Goal: Task Accomplishment & Management: Manage account settings

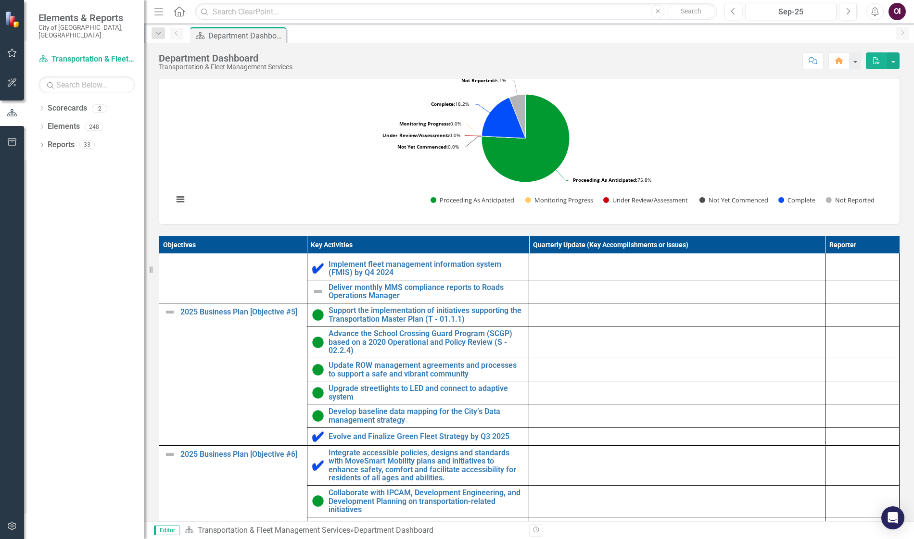
scroll to position [385, 0]
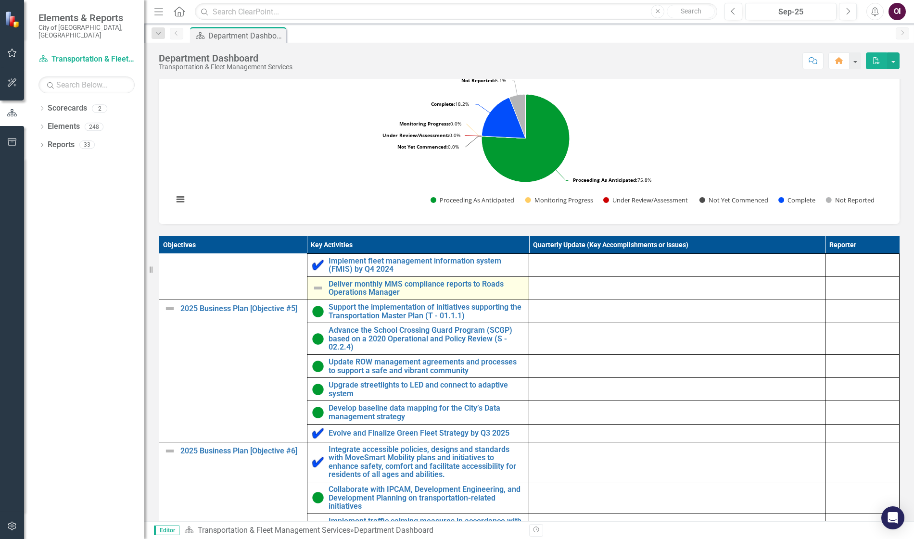
click at [315, 294] on img at bounding box center [318, 288] width 12 height 12
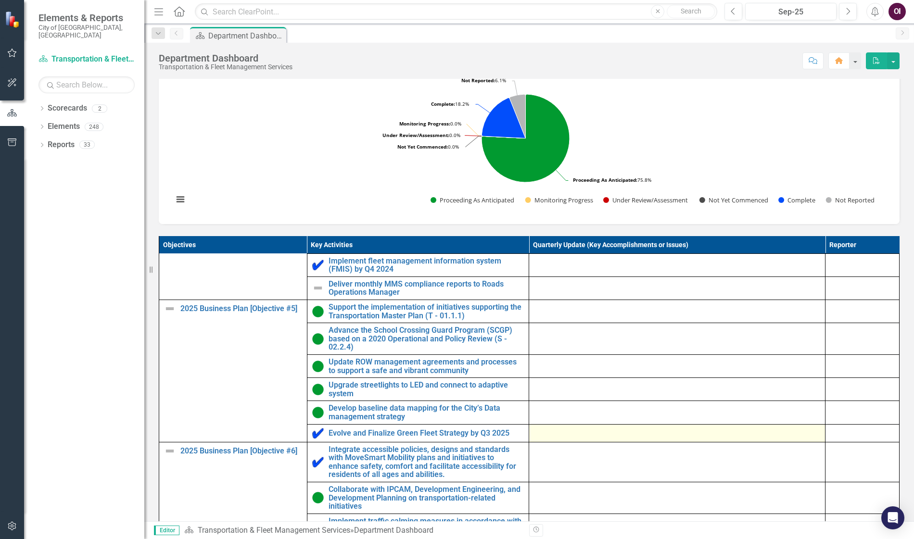
click at [577, 439] on div at bounding box center [677, 434] width 286 height 12
click at [608, 439] on div at bounding box center [677, 434] width 286 height 12
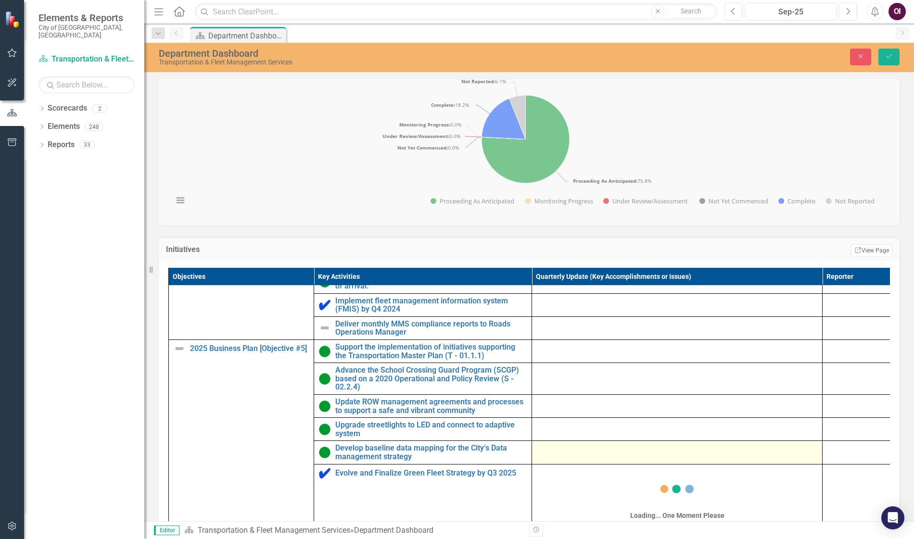
click at [605, 441] on div at bounding box center [677, 450] width 280 height 12
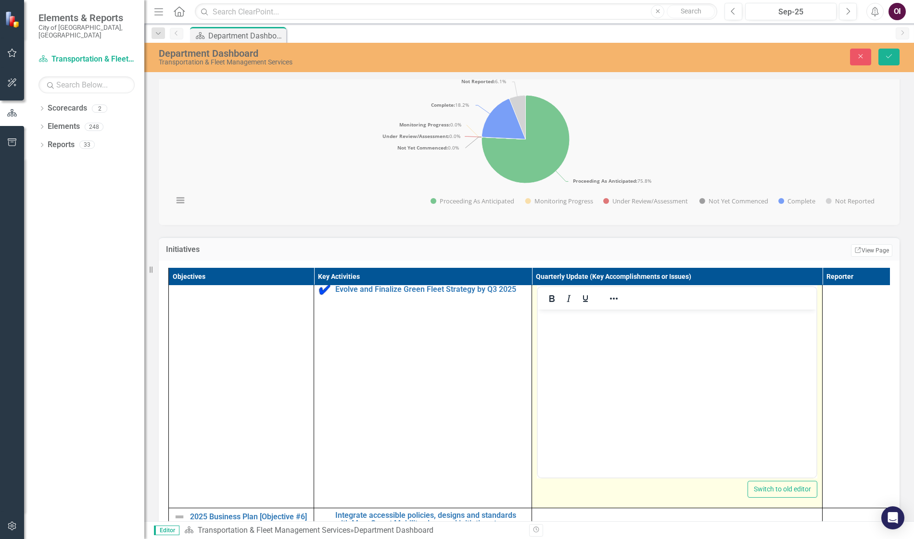
scroll to position [577, 0]
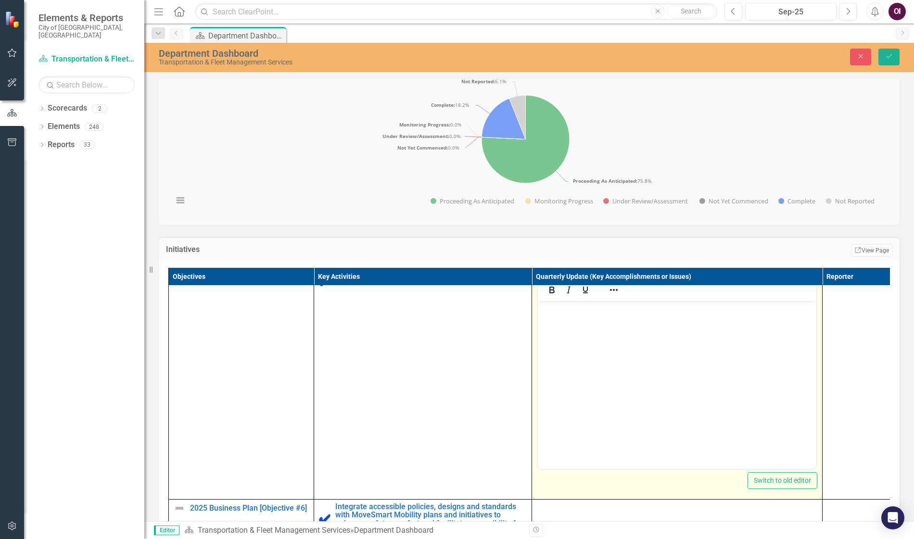
click at [615, 343] on body "Rich Text Area. Press ALT-0 for help." at bounding box center [677, 373] width 278 height 144
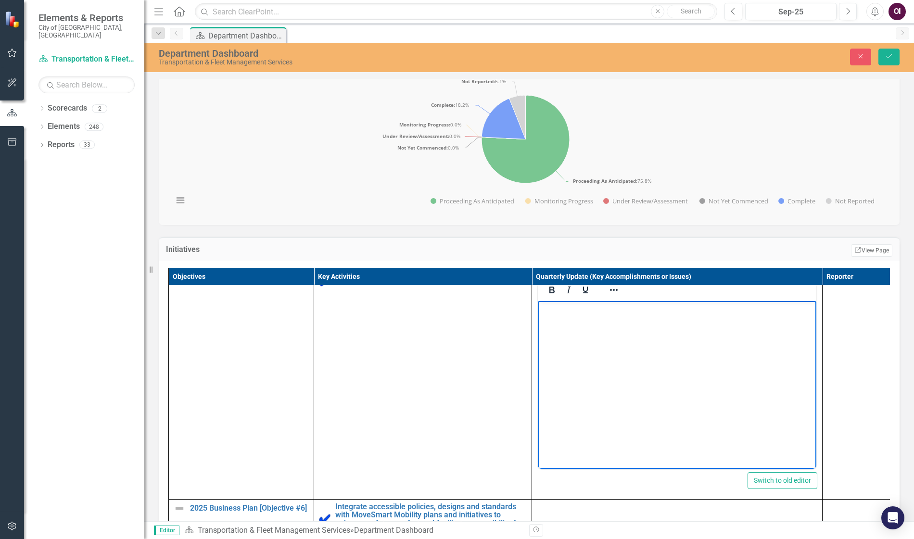
drag, startPoint x: 898, startPoint y: 118, endPoint x: 898, endPoint y: 138, distance: 19.2
click at [785, 118] on div "Key Activity Status Count (Current Period) 2025 Business Plan Key Activity Summ…" at bounding box center [528, 125] width 755 height 199
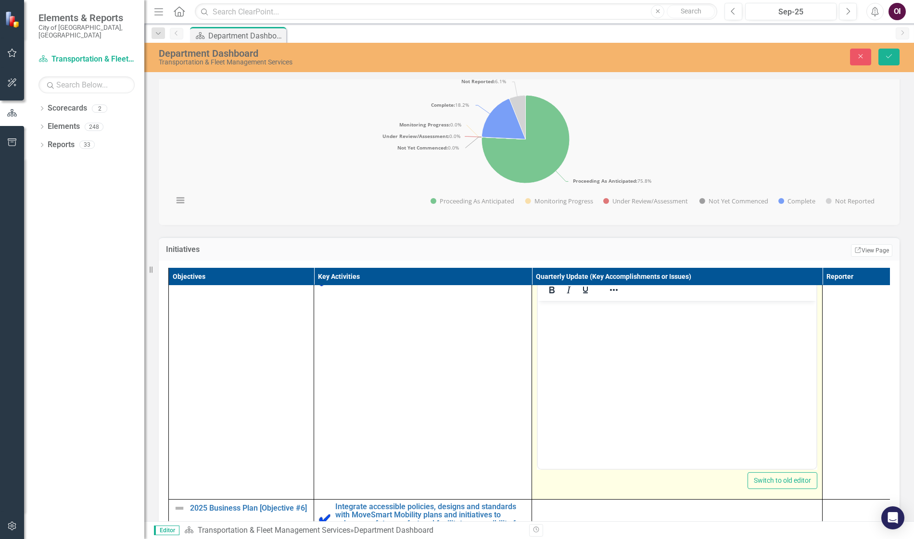
click at [643, 334] on body "Rich Text Area. Press ALT-0 for help." at bounding box center [677, 373] width 278 height 144
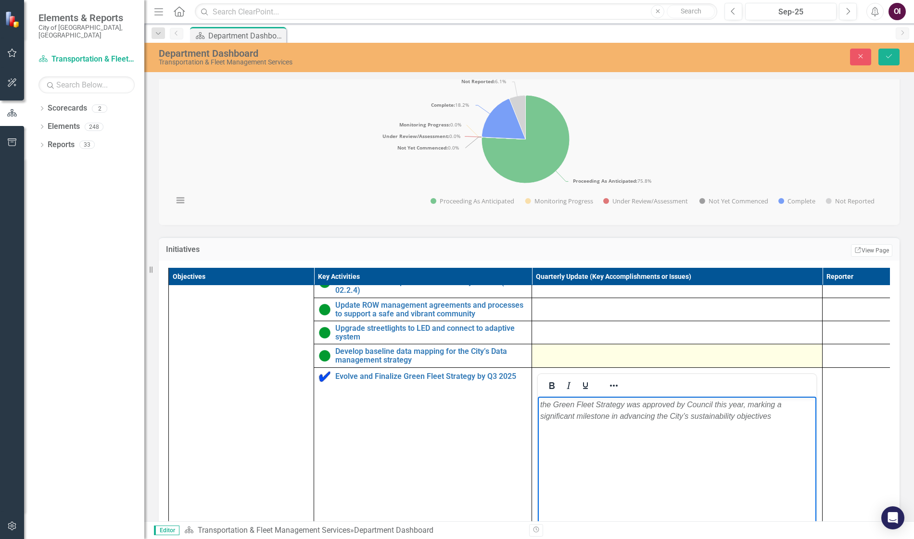
scroll to position [481, 0]
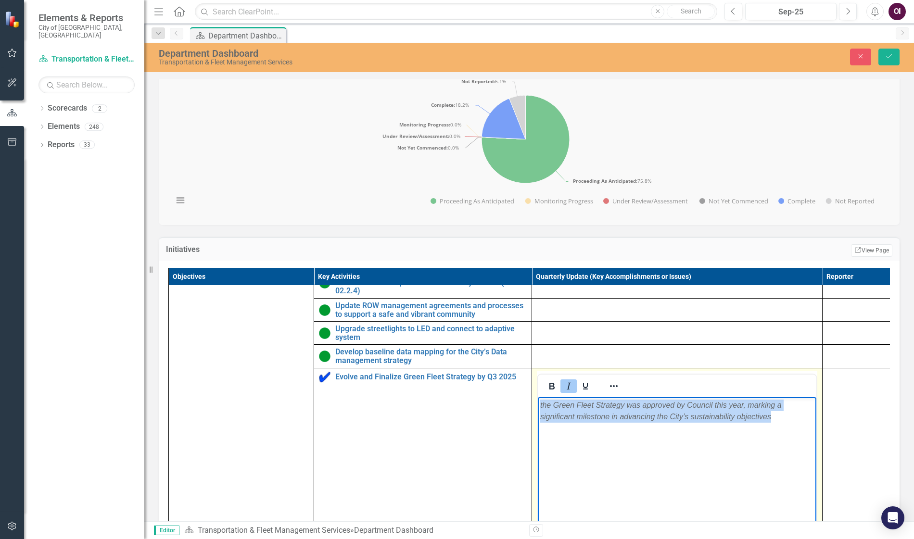
drag, startPoint x: 778, startPoint y: 422, endPoint x: 535, endPoint y: 398, distance: 244.1
click at [538, 398] on html "the Green Fleet Strategy was approved by Council this year, marking a significa…" at bounding box center [677, 469] width 278 height 144
click at [572, 392] on icon "Italic" at bounding box center [569, 386] width 12 height 12
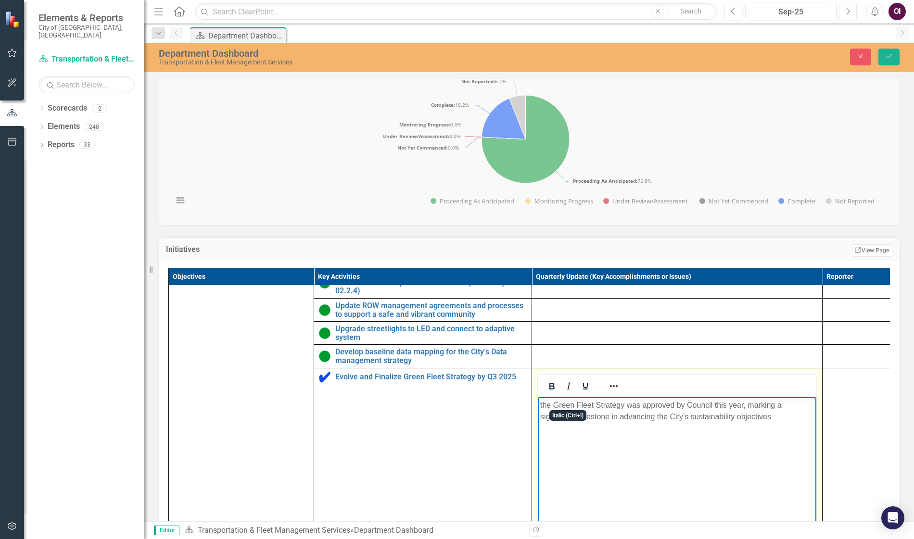
click at [618, 441] on body "the Green Fleet Strategy was approved by Council this year, marking a significa…" at bounding box center [677, 469] width 278 height 144
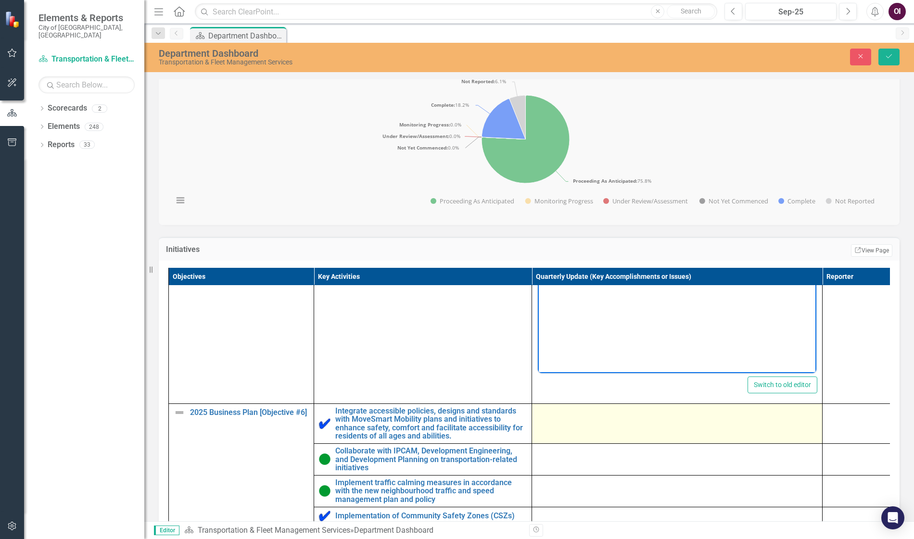
scroll to position [673, 0]
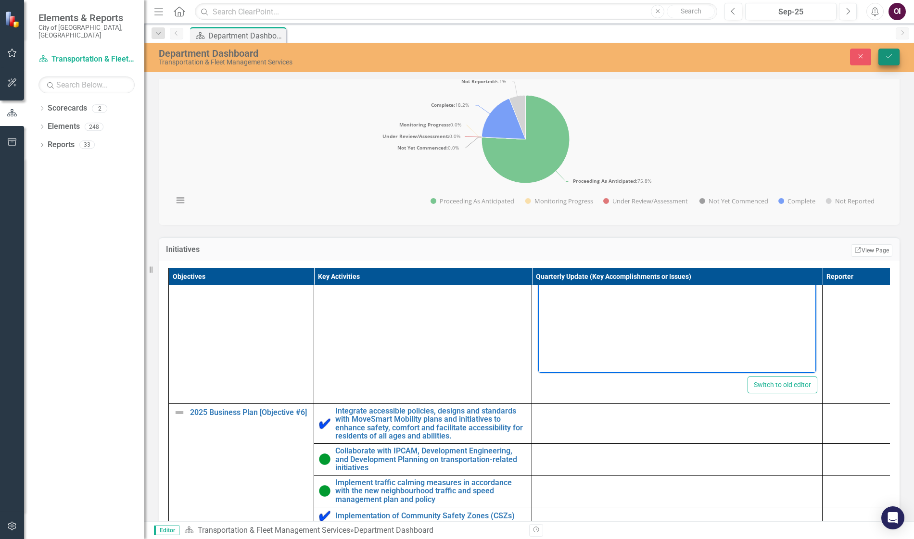
click at [785, 55] on icon "Save" at bounding box center [888, 56] width 9 height 7
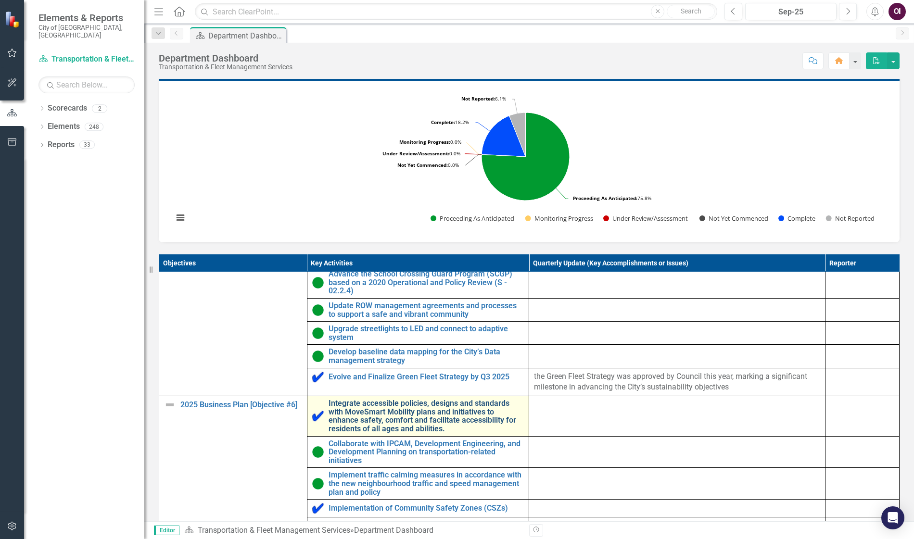
scroll to position [481, 0]
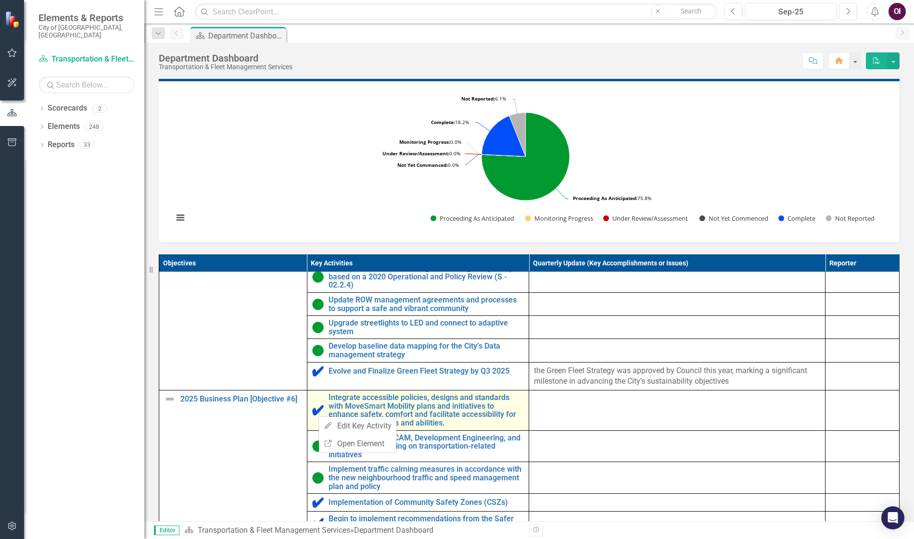
click at [318, 416] on img at bounding box center [318, 410] width 12 height 12
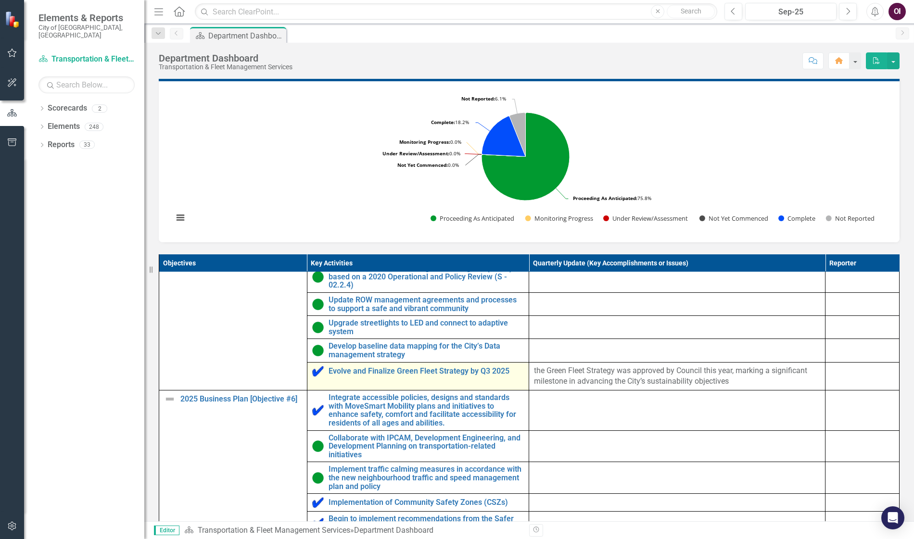
click at [317, 416] on img at bounding box center [318, 410] width 12 height 12
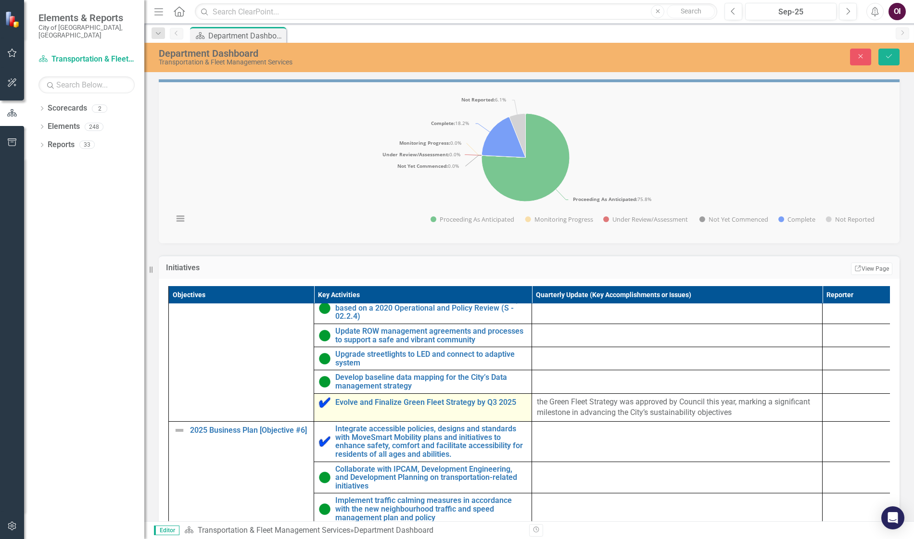
click at [317, 415] on tbody "2025 Business Plan [Objective #1] Edit Edit Objective Link Open Element Complet…" at bounding box center [532, 260] width 726 height 860
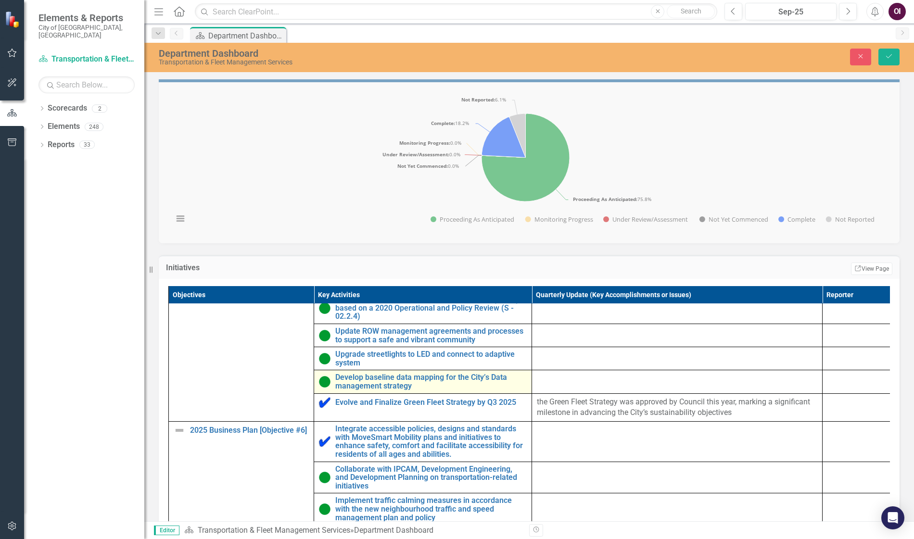
scroll to position [465, 0]
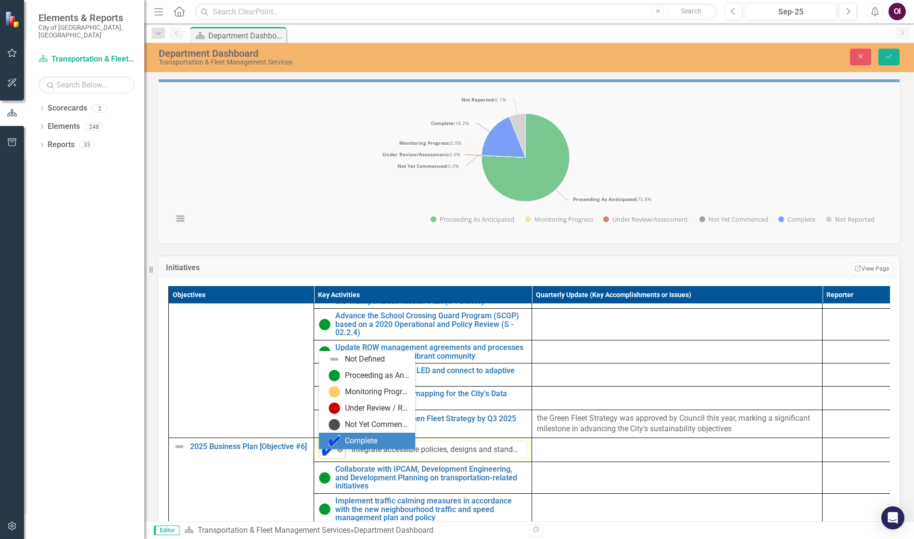
click at [331, 441] on img at bounding box center [328, 451] width 12 height 12
click at [374, 378] on div "Proceeding as Anticipated" at bounding box center [377, 375] width 64 height 11
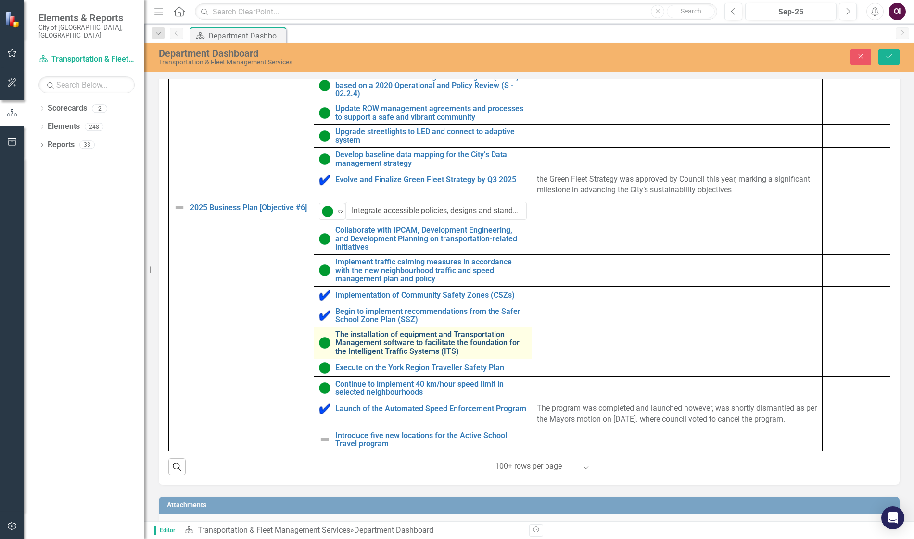
scroll to position [559, 0]
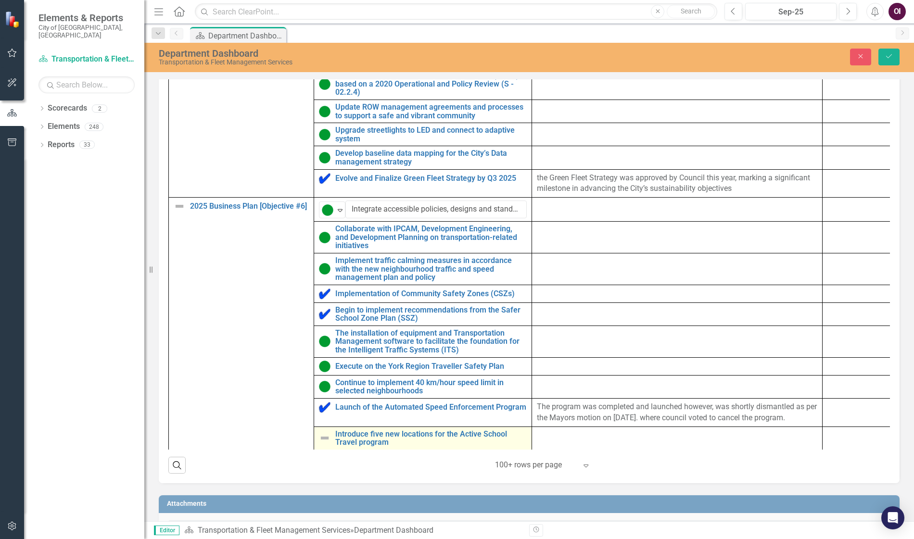
click at [331, 441] on div "Introduce five new locations for the Active School Travel program" at bounding box center [423, 438] width 208 height 17
click at [324, 441] on img at bounding box center [325, 438] width 12 height 12
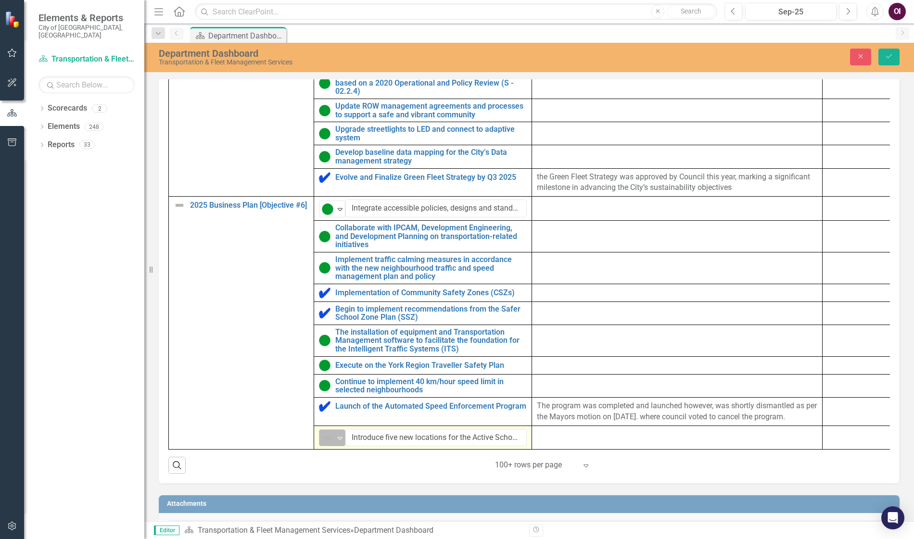
click at [327, 441] on img at bounding box center [328, 438] width 12 height 12
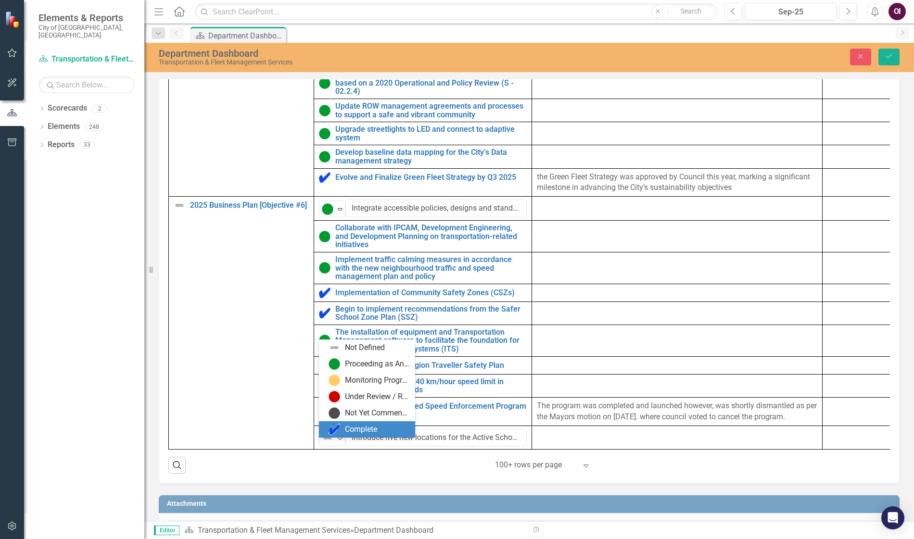
click at [355, 427] on div "Complete" at bounding box center [361, 429] width 32 height 11
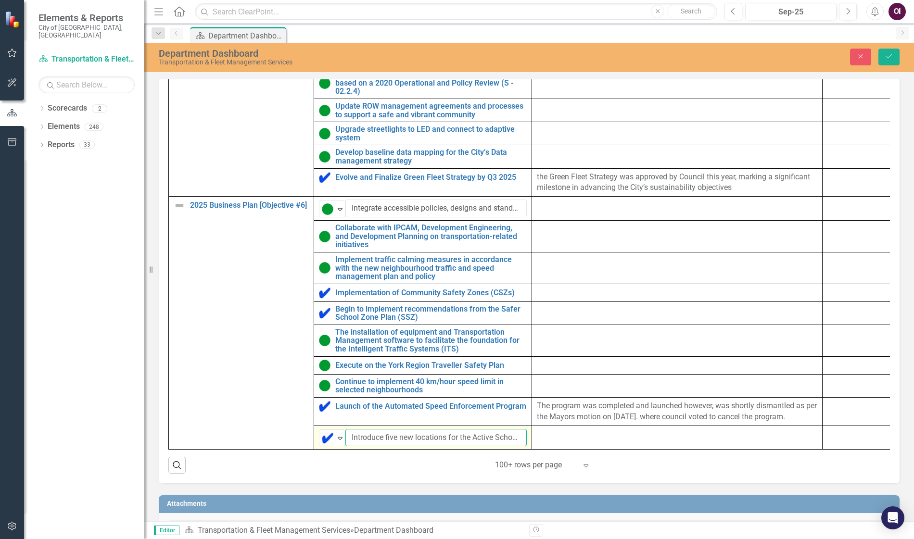
click at [396, 441] on input "Introduce five new locations for the Active School Travel program" at bounding box center [435, 438] width 181 height 18
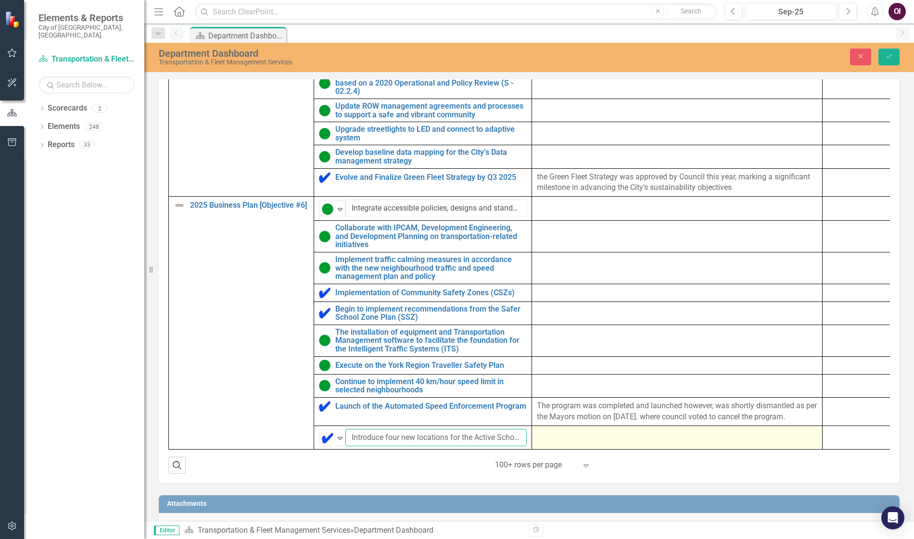
type input "Introduce four new locations for the Active School Travel program"
click at [636, 441] on td at bounding box center [677, 438] width 290 height 24
click at [626, 441] on div at bounding box center [677, 435] width 280 height 12
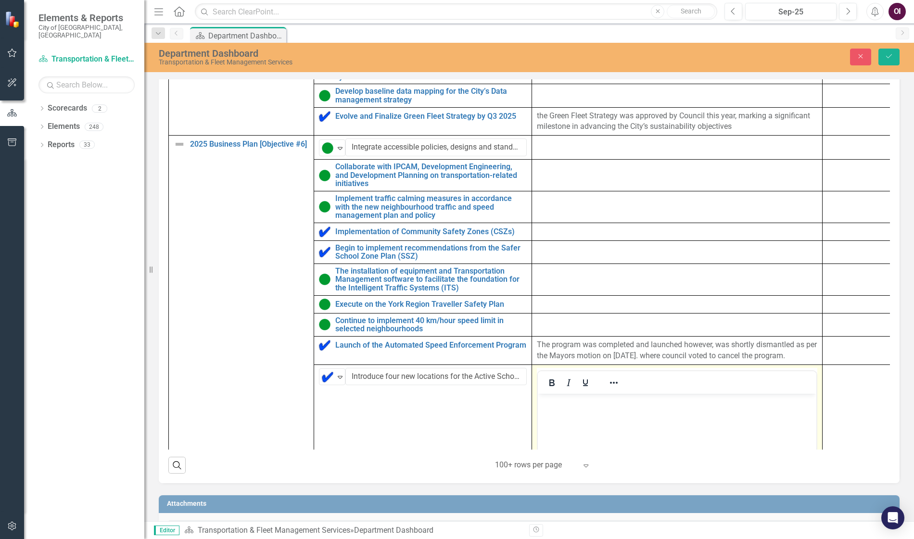
scroll to position [609, 0]
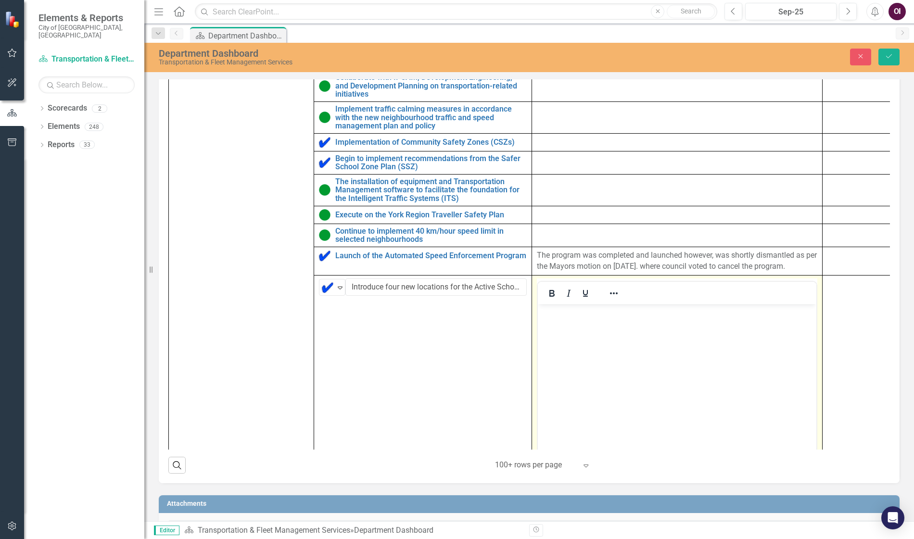
click at [584, 340] on body "Rich Text Area. Press ALT-0 for help." at bounding box center [677, 376] width 278 height 144
click at [598, 356] on body "Rich Text Area. Press ALT-0 for help." at bounding box center [677, 376] width 278 height 144
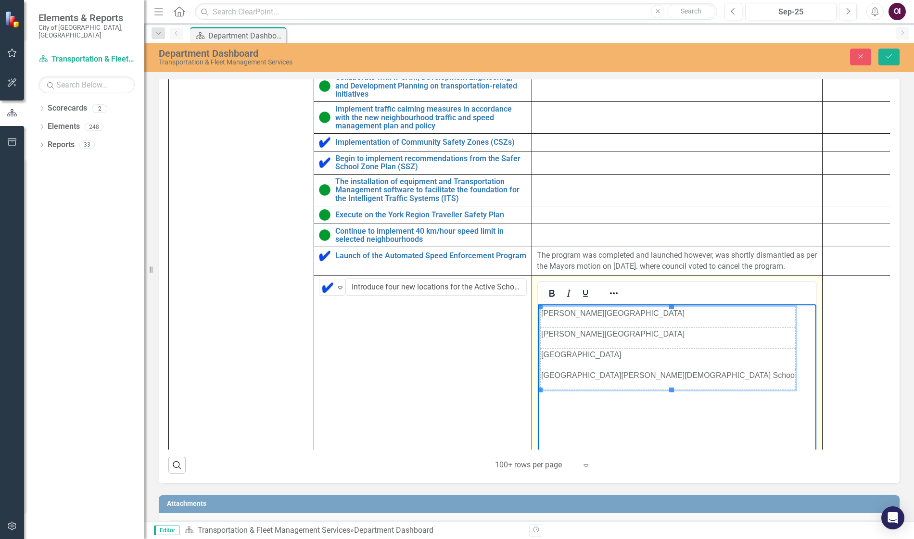
click at [684, 354] on body "[PERSON_NAME][GEOGRAPHIC_DATA] [PERSON_NAME][GEOGRAPHIC_DATA] [GEOGRAPHIC_DATA]…" at bounding box center [677, 376] width 278 height 144
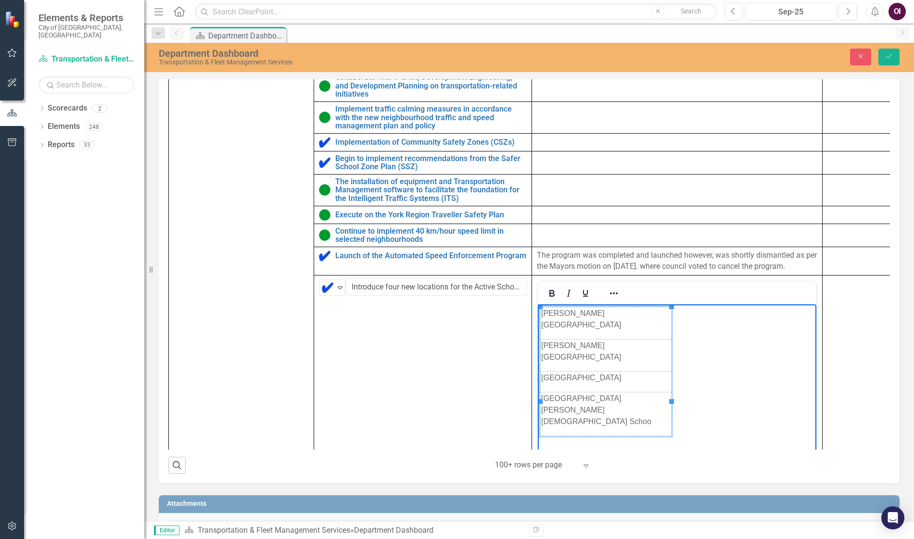
click at [588, 392] on p "[GEOGRAPHIC_DATA][PERSON_NAME][DEMOGRAPHIC_DATA] Schoo" at bounding box center [605, 409] width 129 height 35
click at [722, 378] on body "[PERSON_NAME][GEOGRAPHIC_DATA] [PERSON_NAME][GEOGRAPHIC_DATA] [GEOGRAPHIC_DATA]…" at bounding box center [677, 376] width 278 height 144
click at [699, 345] on body "[PERSON_NAME][GEOGRAPHIC_DATA] [PERSON_NAME][GEOGRAPHIC_DATA] [GEOGRAPHIC_DATA]…" at bounding box center [677, 376] width 278 height 144
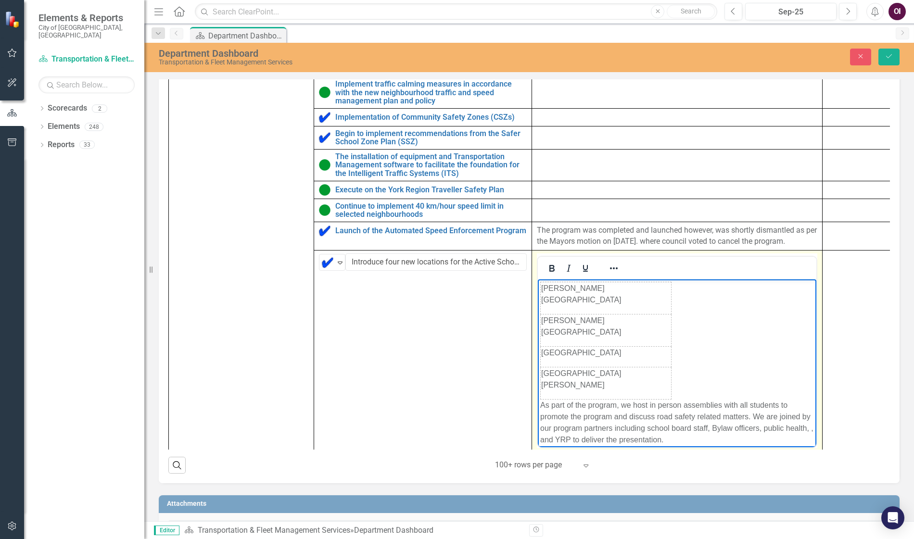
scroll to position [657, 0]
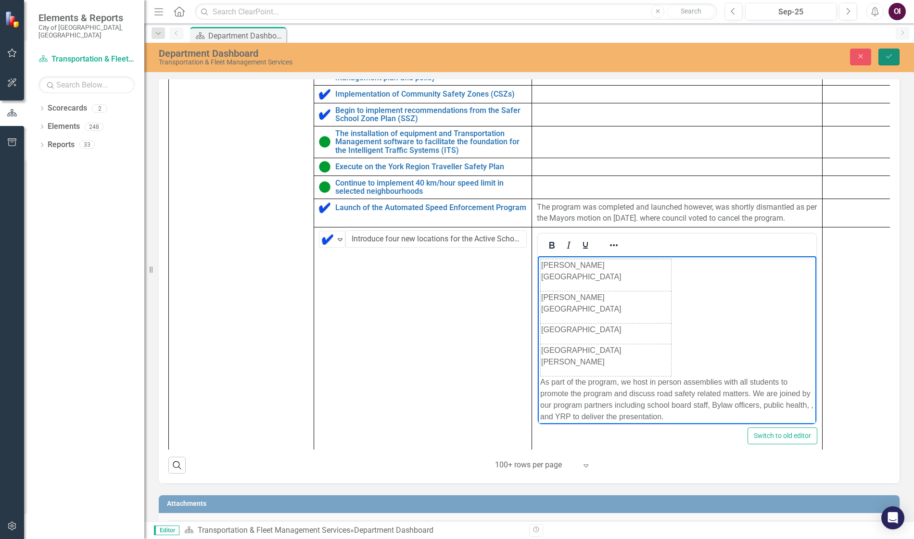
click at [785, 59] on icon "Save" at bounding box center [888, 56] width 9 height 7
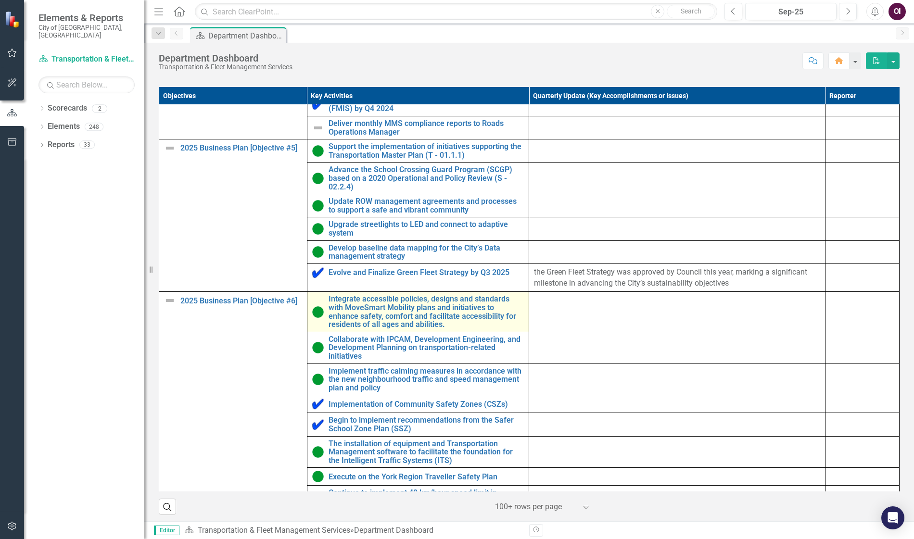
scroll to position [349, 0]
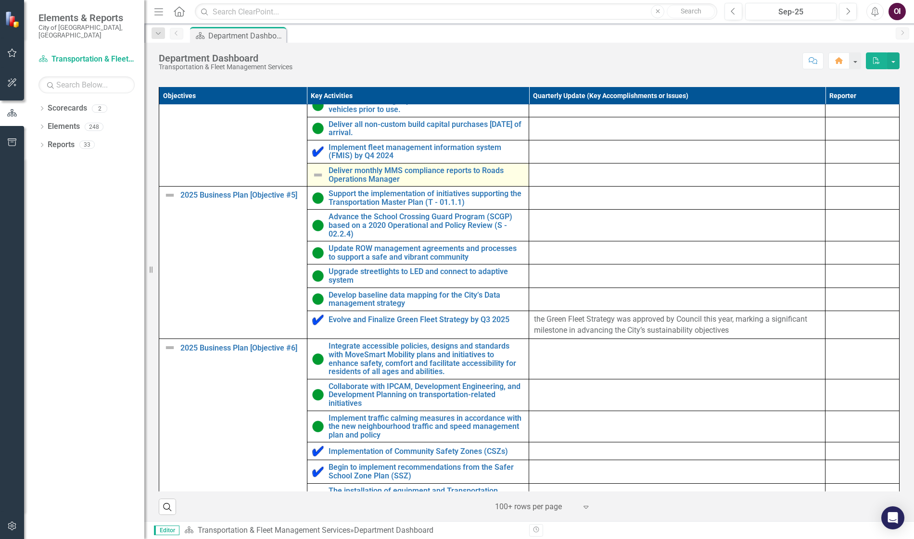
click at [312, 181] on img at bounding box center [318, 175] width 12 height 12
click at [315, 181] on img at bounding box center [318, 175] width 12 height 12
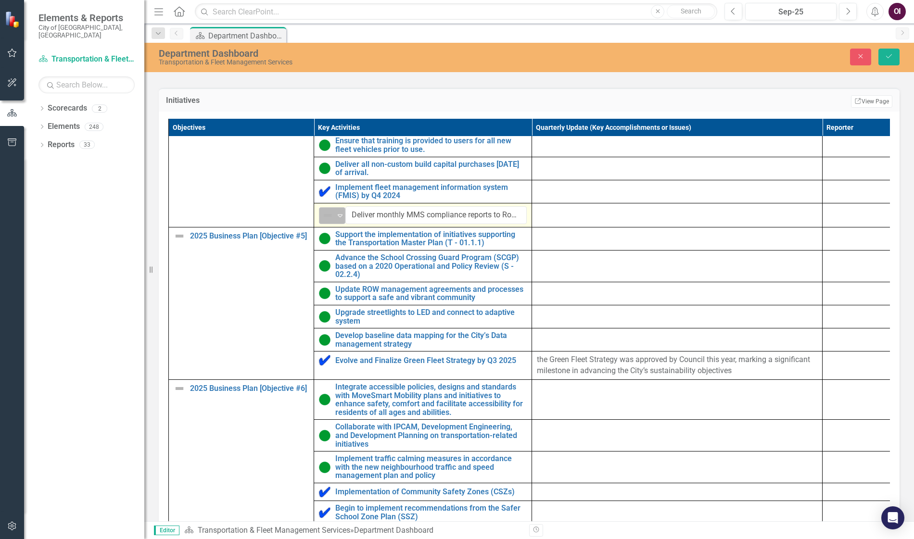
click at [339, 219] on icon "Expand" at bounding box center [340, 216] width 10 height 8
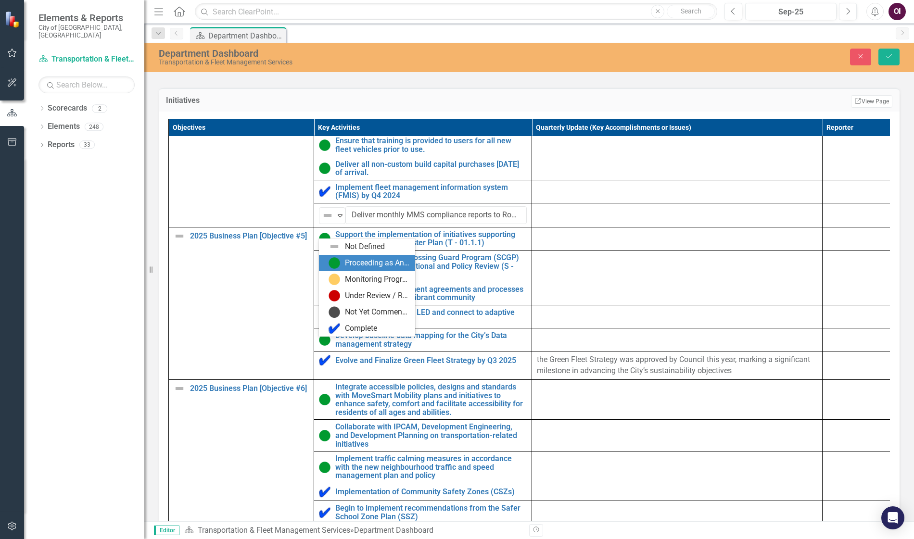
click at [358, 259] on div "Proceeding as Anticipated" at bounding box center [377, 263] width 64 height 11
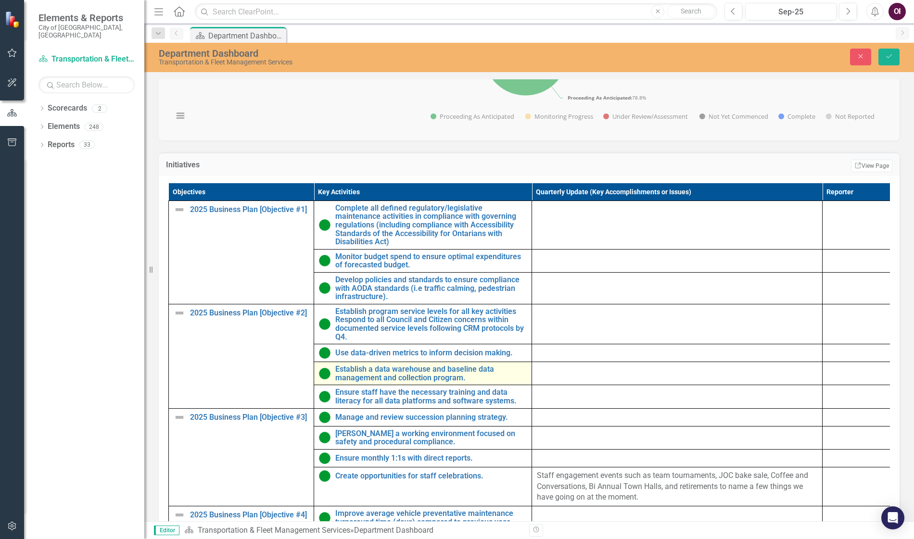
scroll to position [330, 0]
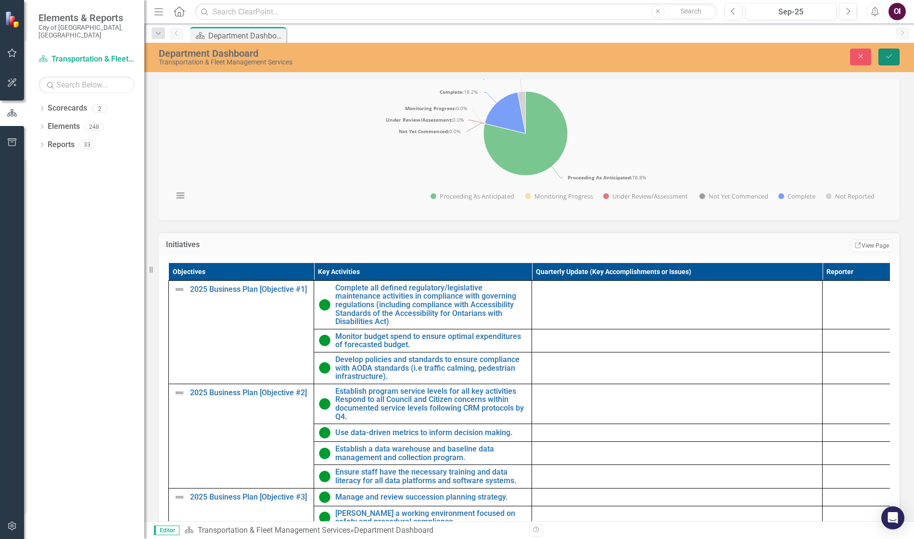
click at [785, 53] on icon "Save" at bounding box center [888, 56] width 9 height 7
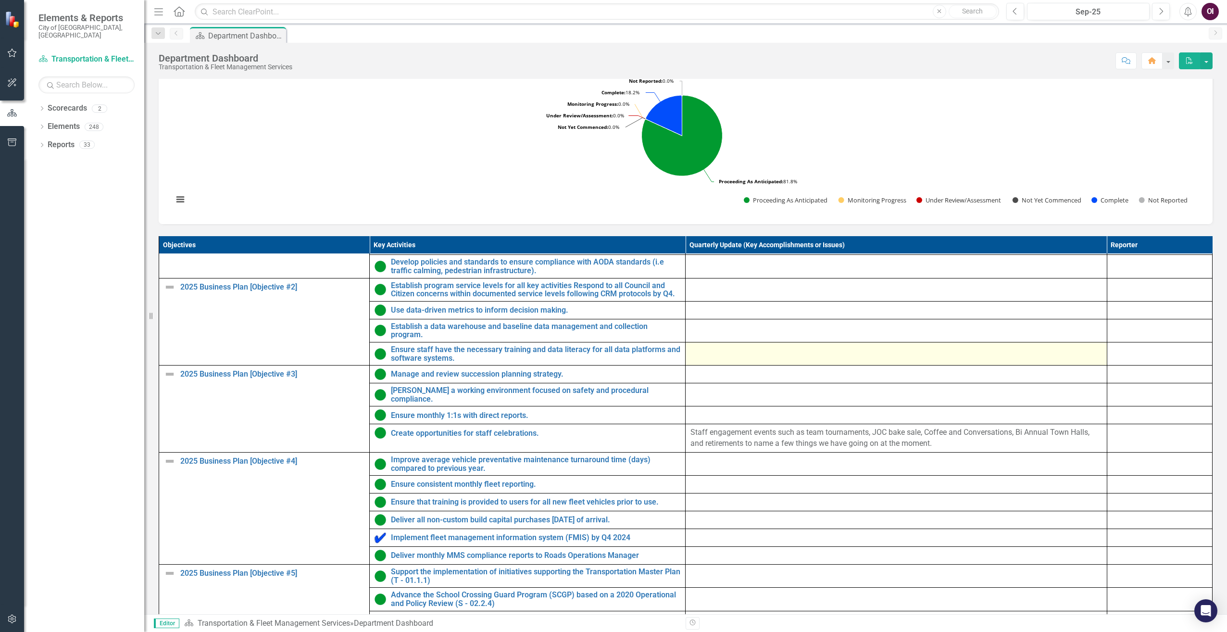
scroll to position [96, 0]
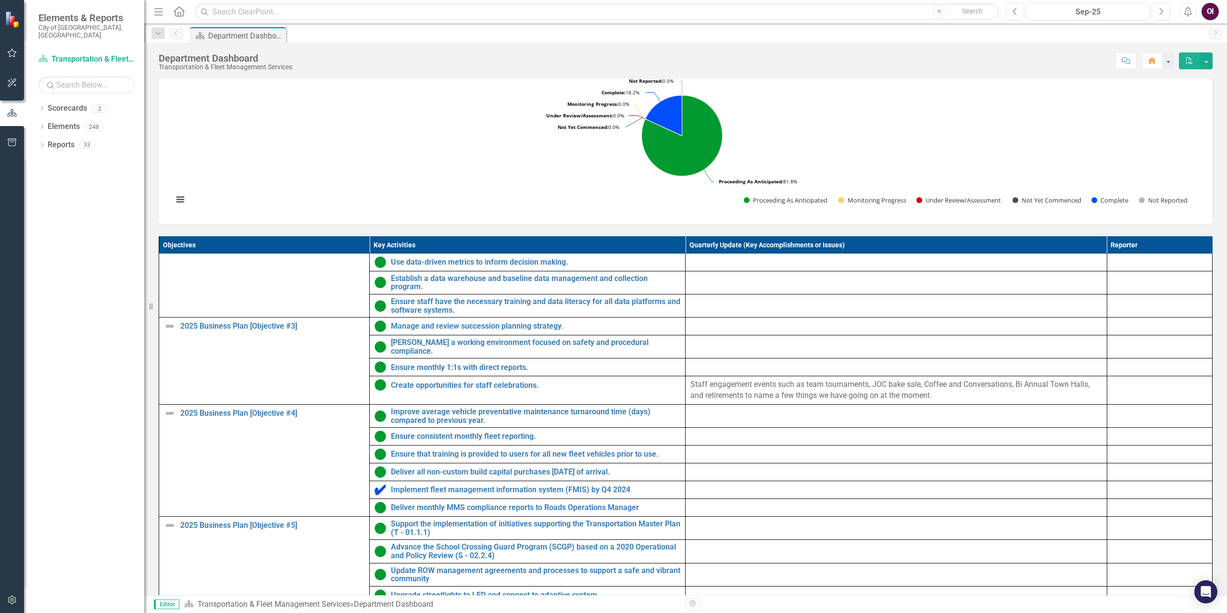
click at [785, 94] on rect "Interactive chart" at bounding box center [682, 142] width 1028 height 144
